Goal: Task Accomplishment & Management: Complete application form

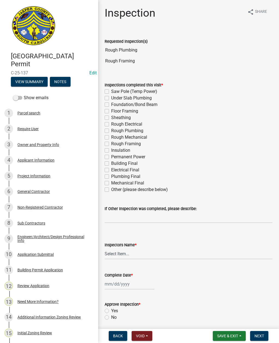
click at [111, 129] on label "Rough Plumbing" at bounding box center [127, 130] width 32 height 7
click at [111, 129] on input "Rough Plumbing" at bounding box center [113, 129] width 4 height 4
checkbox input "true"
checkbox input "false"
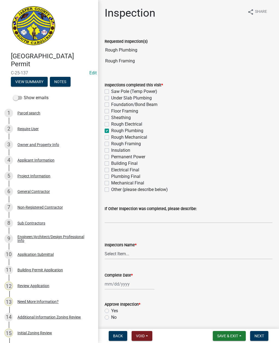
checkbox input "false"
checkbox input "true"
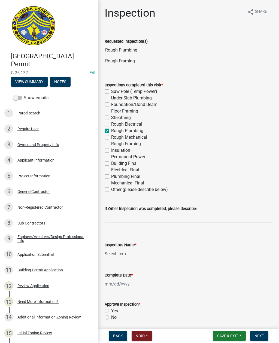
checkbox input "false"
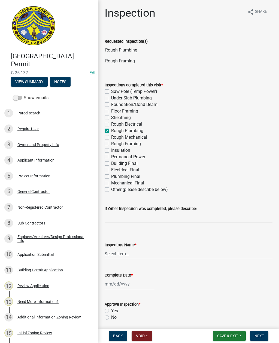
checkbox input "false"
click at [111, 143] on label "Rough Framing" at bounding box center [126, 144] width 30 height 7
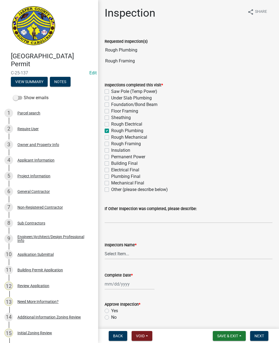
click at [111, 143] on input "Rough Framing" at bounding box center [113, 143] width 4 height 4
checkbox input "true"
checkbox input "false"
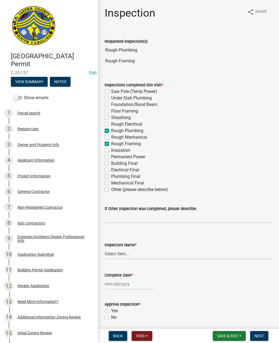
checkbox input "false"
checkbox input "true"
checkbox input "false"
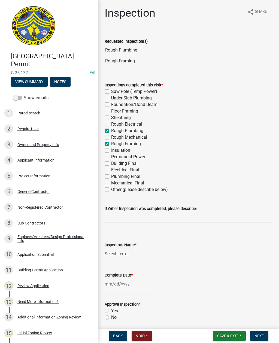
checkbox input "true"
checkbox input "false"
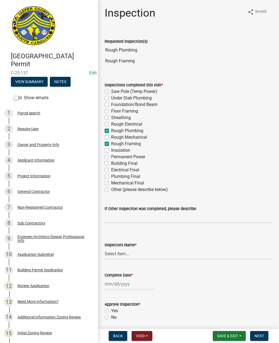
checkbox input "false"
click at [121, 250] on select "Select Item... [EMAIL_ADDRESS][DOMAIN_NAME] ([PERSON_NAME] ) rcampbell ([PERSON…" at bounding box center [189, 253] width 168 height 11
select select "2d9ba1e5-2fdd-4b15-98d0-073dcbeb5880"
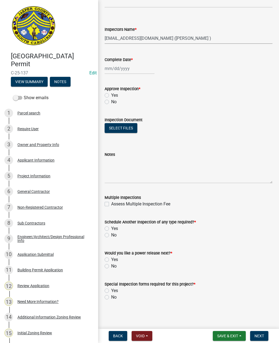
scroll to position [215, 0]
click at [121, 66] on div at bounding box center [130, 68] width 50 height 11
select select "9"
select select "2025"
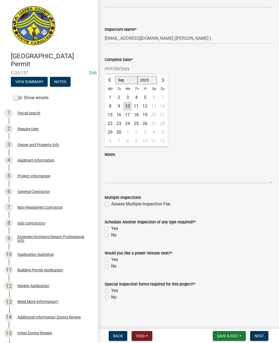
click at [127, 105] on div "10" at bounding box center [127, 106] width 9 height 9
type input "[DATE]"
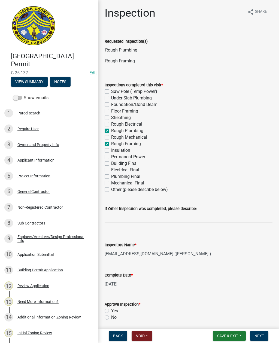
scroll to position [0, 0]
click at [111, 117] on label "Sheathing" at bounding box center [121, 117] width 20 height 7
click at [111, 117] on input "Sheathing" at bounding box center [113, 116] width 4 height 4
checkbox input "true"
checkbox input "false"
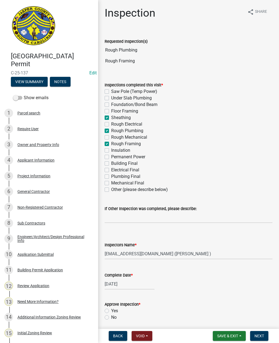
checkbox input "false"
checkbox input "true"
checkbox input "false"
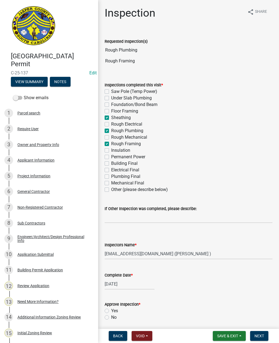
checkbox input "true"
checkbox input "false"
checkbox input "true"
checkbox input "false"
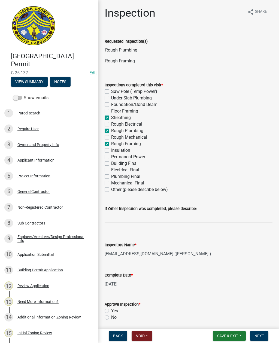
checkbox input "false"
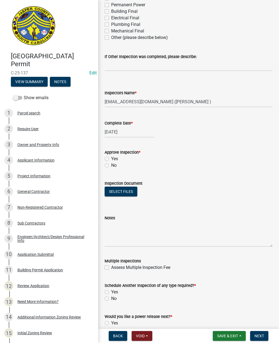
scroll to position [153, 0]
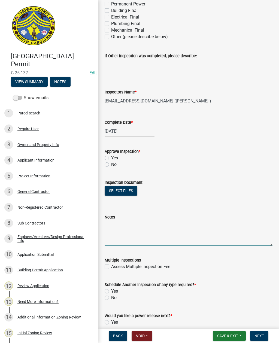
click at [137, 222] on textarea "Notes" at bounding box center [189, 233] width 168 height 26
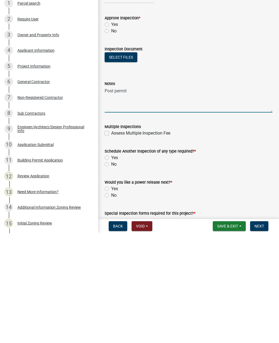
scroll to position [168, 0]
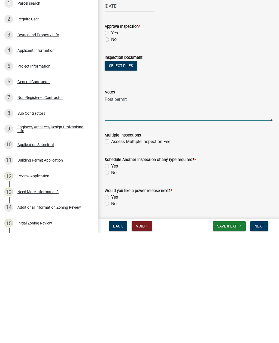
click at [123, 171] on button "Select files" at bounding box center [121, 176] width 33 height 10
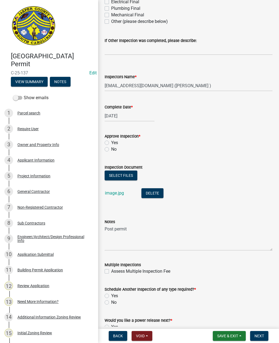
click at [119, 173] on button "Select files" at bounding box center [121, 176] width 33 height 10
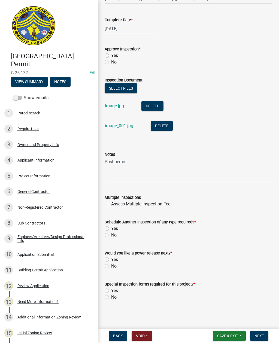
scroll to position [255, 0]
click at [145, 165] on textarea "Post permit" at bounding box center [189, 171] width 168 height 26
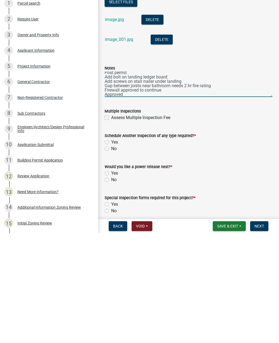
scroll to position [3, 0]
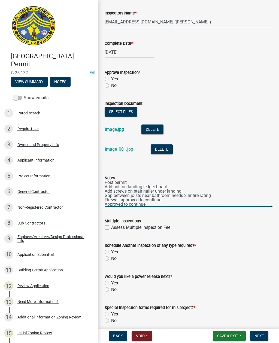
type textarea "Post permit Add bolt on landing ledger board Add screws on stair nailer under l…"
click at [111, 77] on label "Yes" at bounding box center [114, 79] width 7 height 7
click at [111, 77] on input "Yes" at bounding box center [113, 78] width 4 height 4
radio input "true"
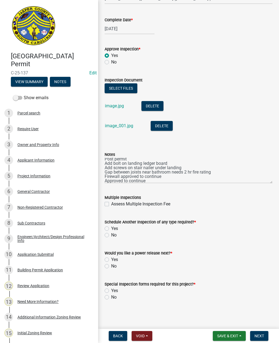
scroll to position [255, 0]
click at [111, 227] on label "Yes" at bounding box center [114, 228] width 7 height 7
click at [111, 227] on input "Yes" at bounding box center [113, 227] width 4 height 4
radio input "true"
click at [111, 250] on label "No" at bounding box center [113, 266] width 5 height 7
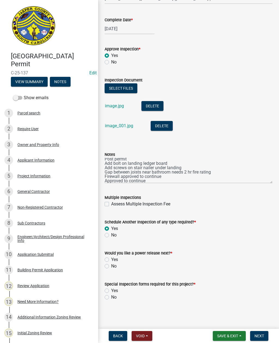
click at [111, 250] on input "No" at bounding box center [113, 265] width 4 height 4
radio input "true"
click at [111, 250] on label "No" at bounding box center [113, 297] width 5 height 7
click at [111, 250] on input "No" at bounding box center [113, 296] width 4 height 4
radio input "true"
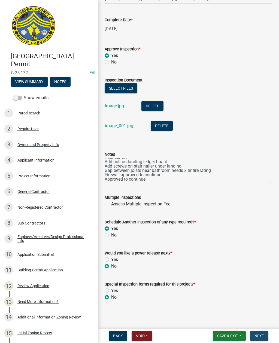
click at [258, 250] on span "Next" at bounding box center [259, 336] width 10 height 4
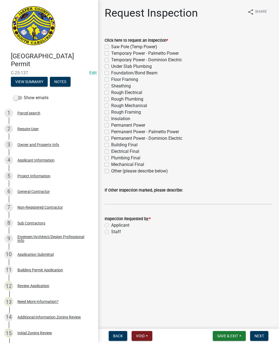
click at [225, 250] on button "Save & Exit" at bounding box center [229, 336] width 33 height 10
click at [222, 250] on button "Save & Exit" at bounding box center [224, 321] width 44 height 13
